Goal: Transaction & Acquisition: Purchase product/service

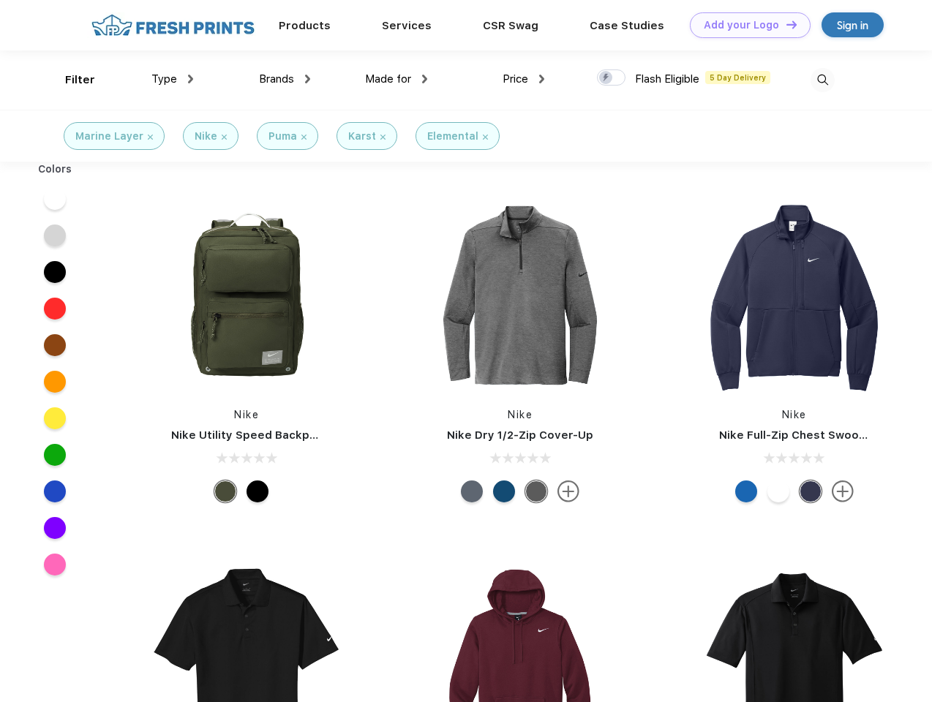
click at [745, 25] on link "Add your Logo Design Tool" at bounding box center [750, 25] width 121 height 26
click at [0, 0] on div "Design Tool" at bounding box center [0, 0] width 0 height 0
click at [785, 24] on link "Add your Logo Design Tool" at bounding box center [750, 25] width 121 height 26
click at [70, 80] on div "Filter" at bounding box center [80, 80] width 30 height 17
click at [173, 79] on span "Type" at bounding box center [164, 78] width 26 height 13
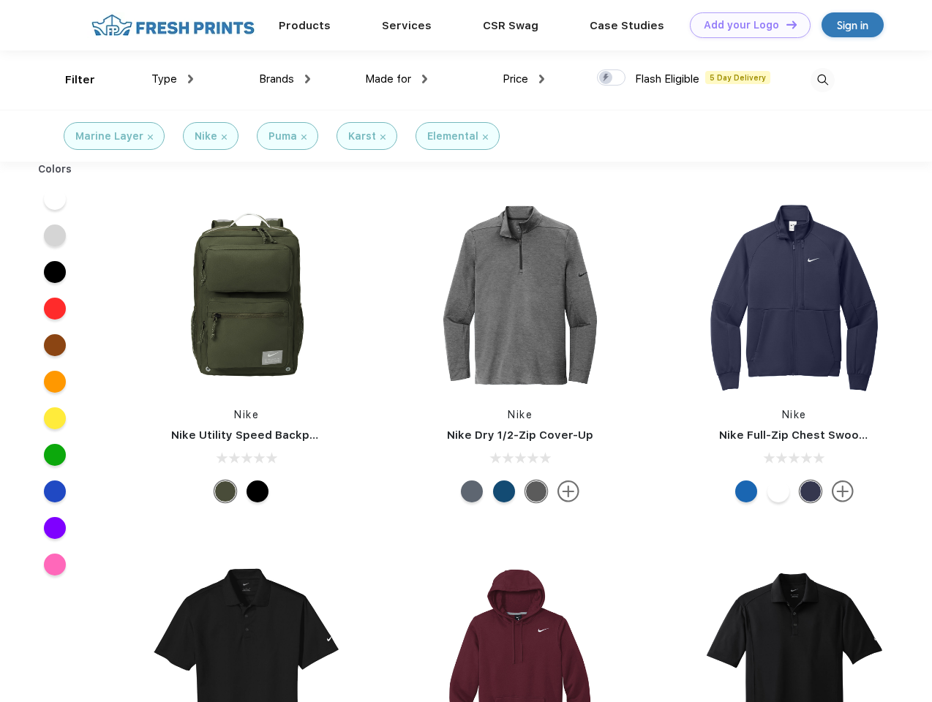
click at [285, 79] on span "Brands" at bounding box center [276, 78] width 35 height 13
click at [397, 79] on span "Made for" at bounding box center [388, 78] width 46 height 13
click at [524, 79] on span "Price" at bounding box center [516, 78] width 26 height 13
click at [612, 78] on div at bounding box center [611, 78] width 29 height 16
click at [606, 78] on input "checkbox" at bounding box center [602, 74] width 10 height 10
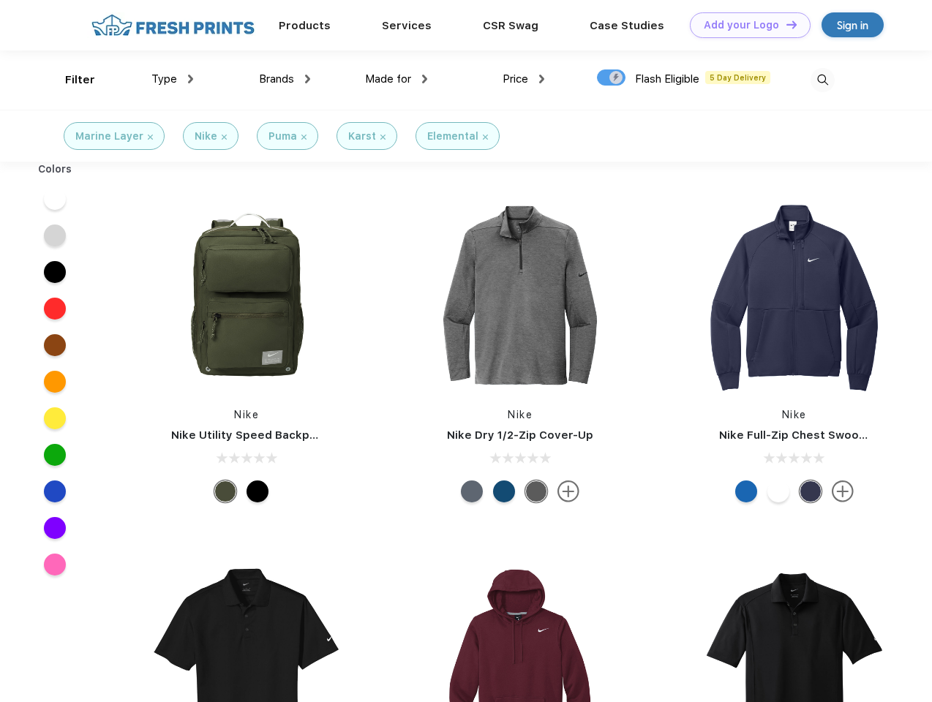
click at [822, 80] on img at bounding box center [823, 80] width 24 height 24
